Goal: Task Accomplishment & Management: Manage account settings

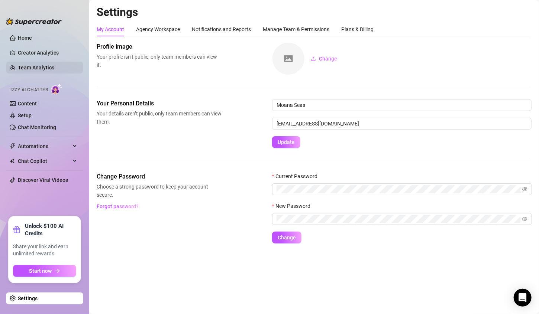
click at [30, 66] on link "Team Analytics" at bounding box center [36, 68] width 36 height 6
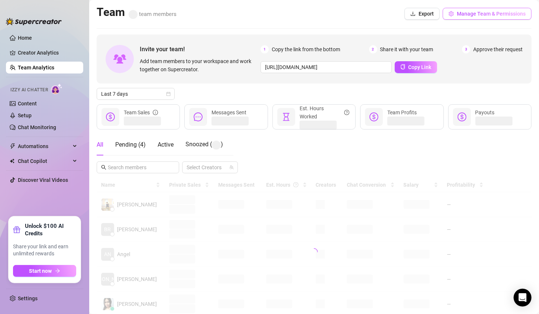
click at [471, 16] on span "Manage Team & Permissions" at bounding box center [491, 14] width 69 height 6
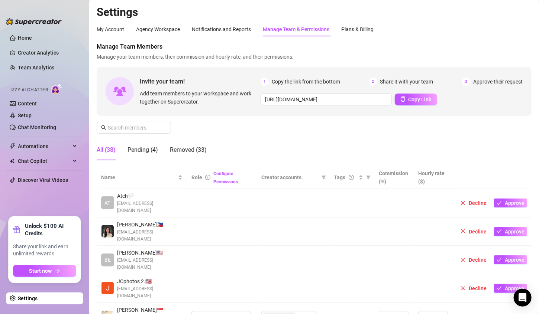
scroll to position [186, 0]
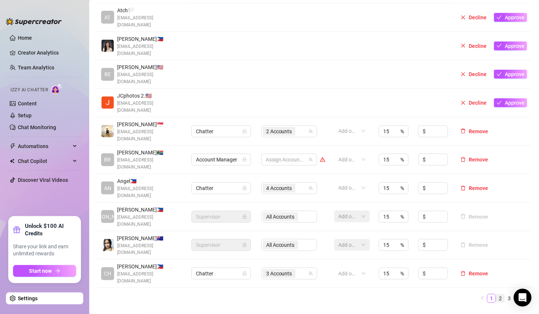
click at [496, 295] on link "2" at bounding box center [500, 299] width 8 height 8
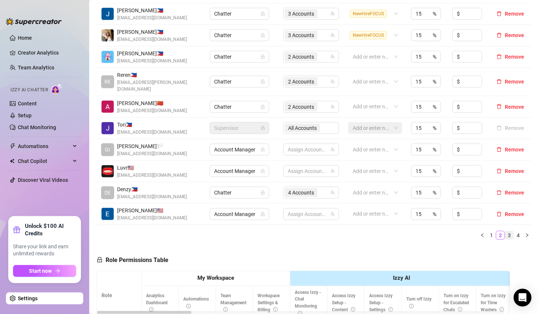
click at [505, 231] on link "3" at bounding box center [509, 235] width 8 height 8
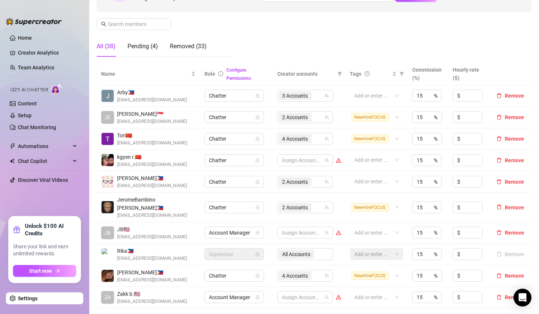
scroll to position [149, 0]
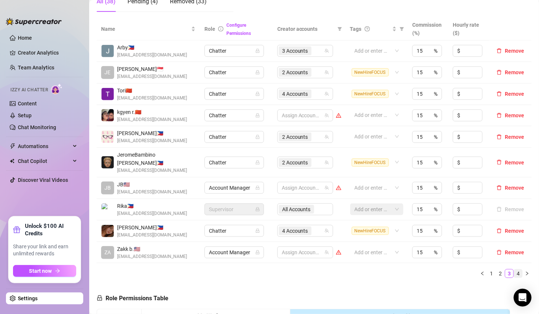
click at [514, 270] on link "4" at bounding box center [518, 274] width 8 height 8
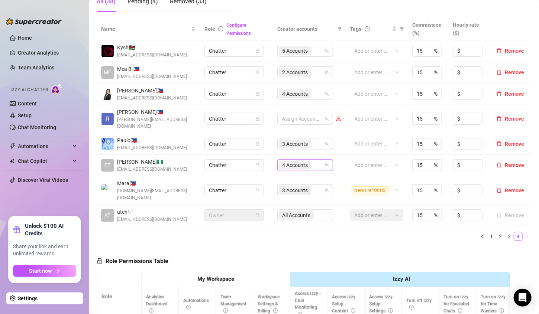
click at [312, 160] on div "4 Accounts" at bounding box center [301, 165] width 45 height 10
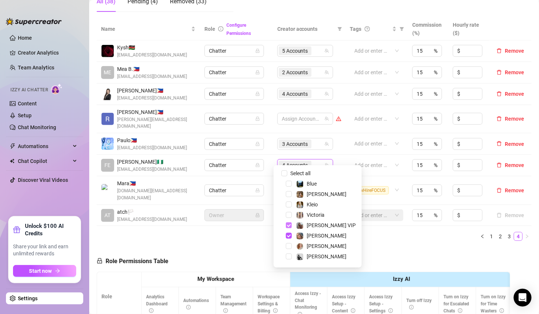
click at [288, 225] on span "Select tree node" at bounding box center [289, 226] width 6 height 6
click at [286, 236] on span "Select tree node" at bounding box center [289, 236] width 6 height 6
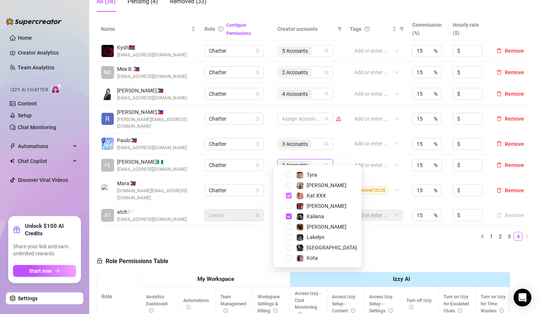
click at [289, 195] on span "Select tree node" at bounding box center [289, 196] width 6 height 6
click at [288, 214] on span "Select tree node" at bounding box center [289, 217] width 6 height 6
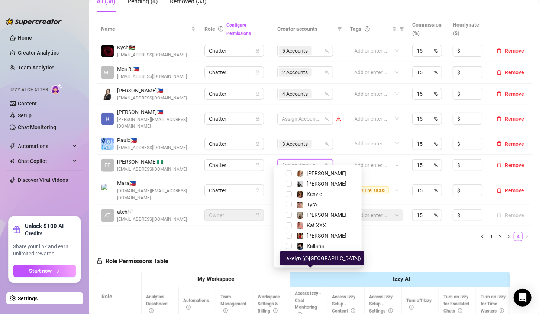
scroll to position [65, 0]
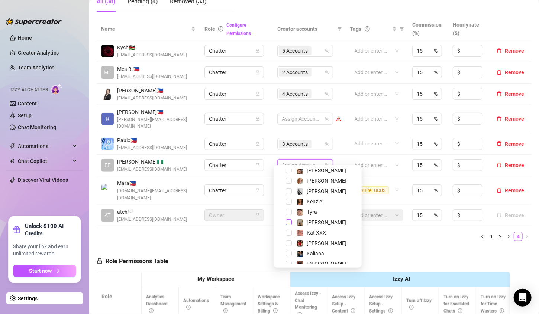
click at [289, 222] on span "Select tree node" at bounding box center [289, 223] width 6 height 6
click at [290, 213] on span "Select tree node" at bounding box center [289, 212] width 6 height 6
click at [283, 189] on span at bounding box center [279, 191] width 9 height 9
click at [287, 190] on span "Select tree node" at bounding box center [289, 191] width 6 height 6
click at [380, 231] on div "Name Role Configure Permissions Creator accounts Tags Commission (%) Hourly rat…" at bounding box center [314, 132] width 435 height 229
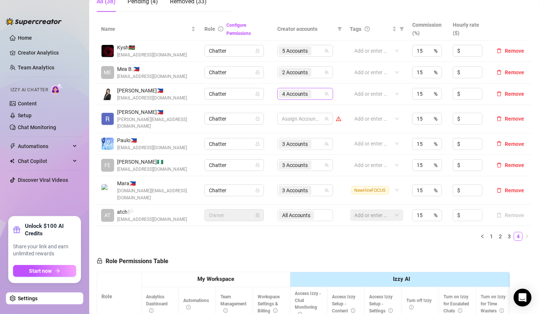
click at [316, 93] on div "4 Accounts" at bounding box center [301, 94] width 45 height 10
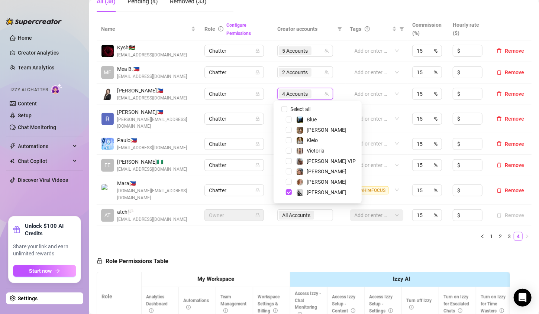
click at [292, 189] on div "[PERSON_NAME]" at bounding box center [317, 192] width 84 height 9
click at [291, 191] on span "Select tree node" at bounding box center [289, 192] width 6 height 6
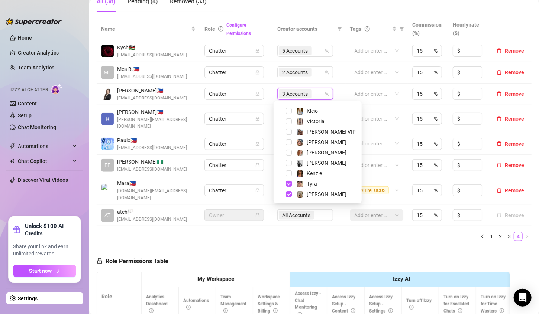
scroll to position [103, 0]
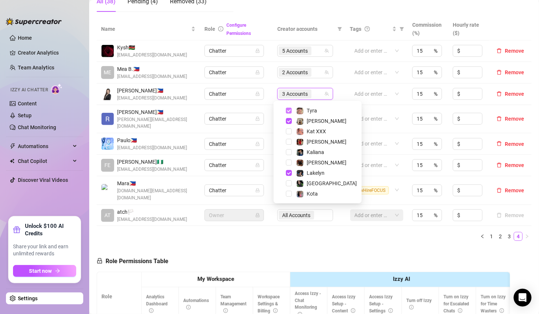
click at [288, 109] on span "Select tree node" at bounding box center [289, 111] width 6 height 6
click at [288, 122] on span "Select tree node" at bounding box center [289, 121] width 6 height 6
click at [291, 172] on span "Select tree node" at bounding box center [289, 173] width 6 height 6
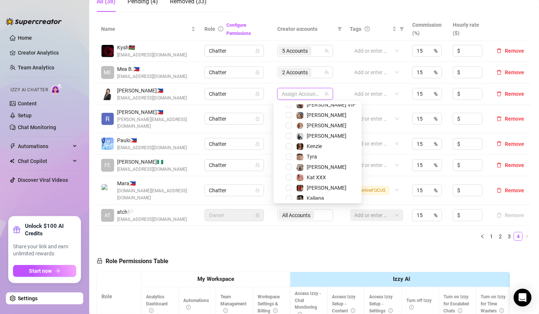
scroll to position [0, 0]
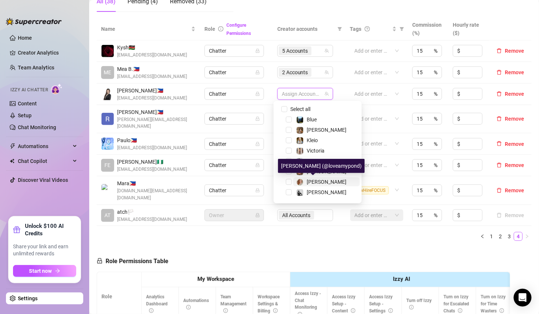
click at [302, 180] on img at bounding box center [299, 182] width 7 height 7
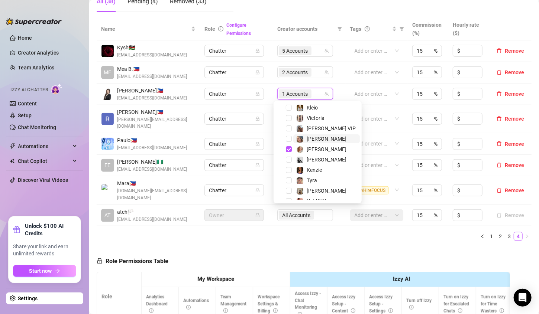
scroll to position [37, 0]
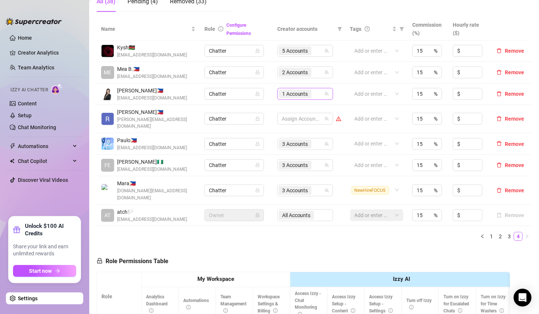
click at [312, 97] on div "1 Accounts" at bounding box center [301, 94] width 45 height 10
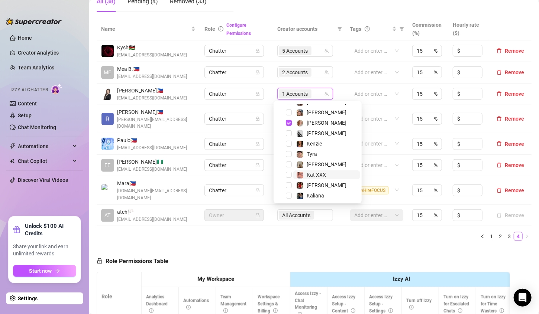
scroll to position [85, 0]
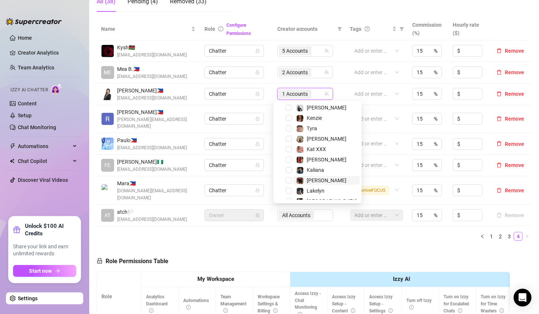
click at [322, 180] on span "[PERSON_NAME]" at bounding box center [326, 181] width 40 height 6
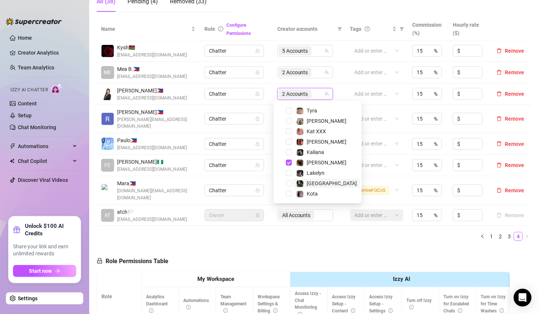
click at [331, 184] on span "[GEOGRAPHIC_DATA]" at bounding box center [326, 183] width 67 height 9
click at [368, 232] on ul "1 2 3 4" at bounding box center [314, 236] width 435 height 9
